Goal: Find specific page/section: Find specific page/section

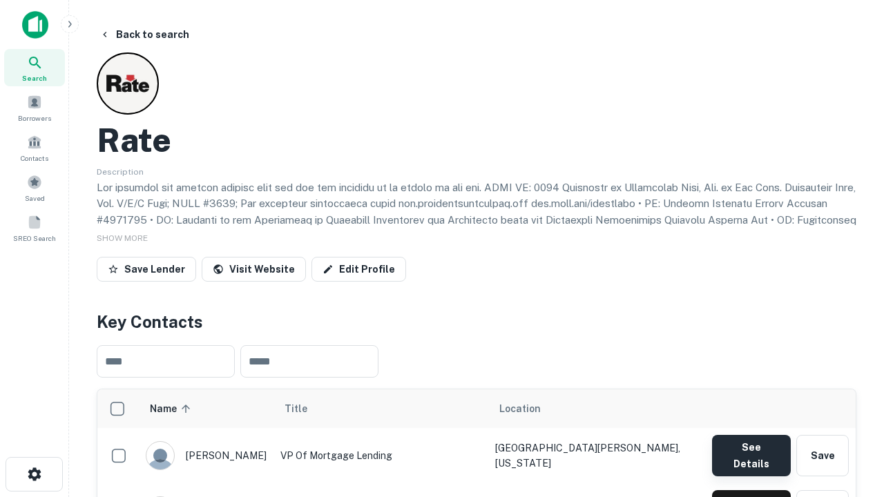
click at [751, 449] on button "See Details" at bounding box center [751, 455] width 79 height 41
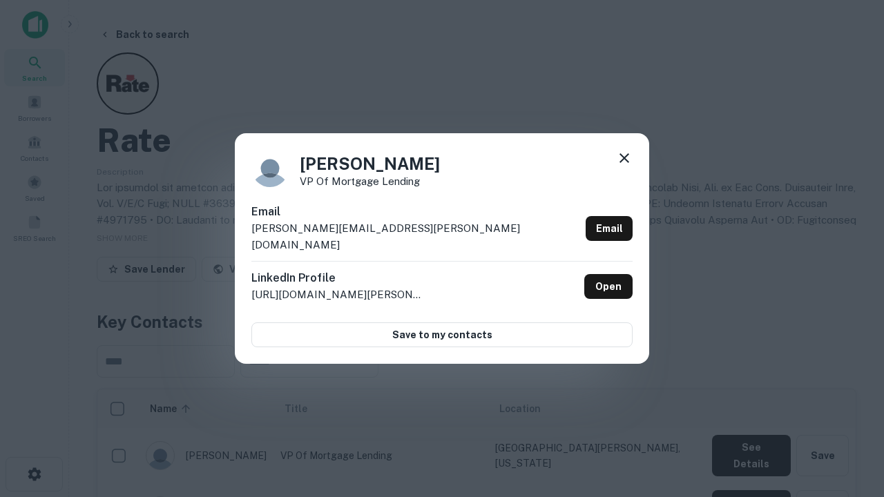
click at [625, 167] on icon at bounding box center [624, 158] width 17 height 17
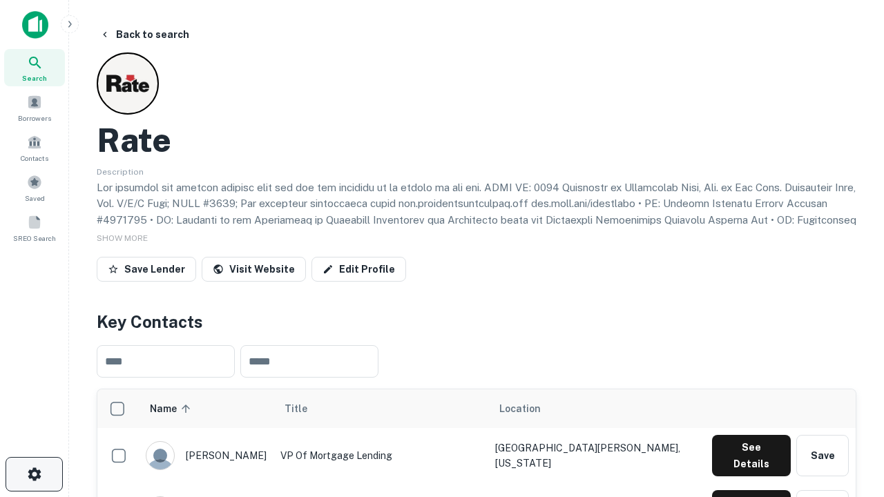
click at [34, 475] on icon "button" at bounding box center [34, 474] width 17 height 17
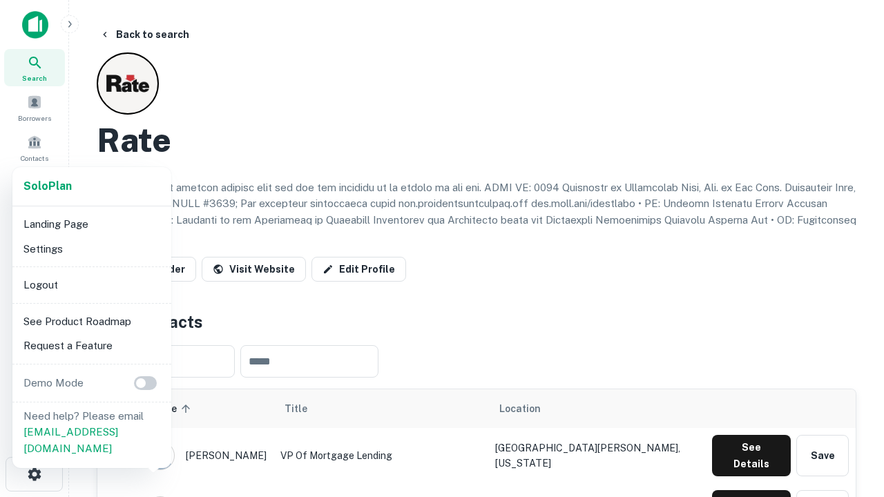
click at [91, 285] on li "Logout" at bounding box center [92, 285] width 148 height 25
